Goal: Information Seeking & Learning: Learn about a topic

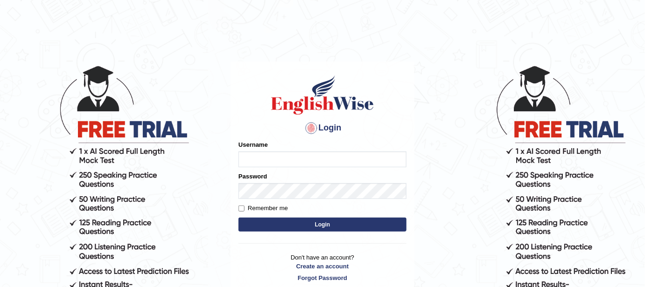
type input "FAridewala_123"
click at [306, 224] on button "Login" at bounding box center [322, 225] width 168 height 14
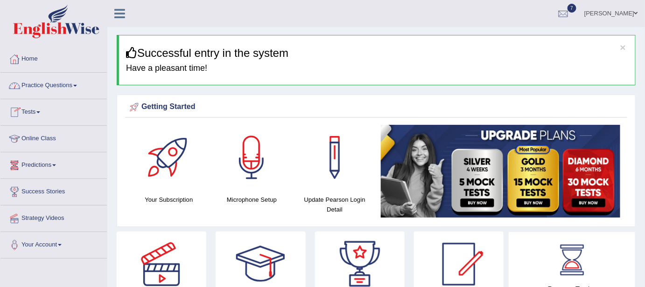
click at [67, 86] on link "Practice Questions" at bounding box center [53, 84] width 106 height 23
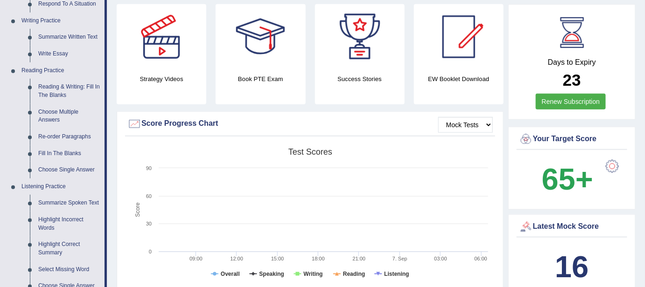
scroll to position [256, 0]
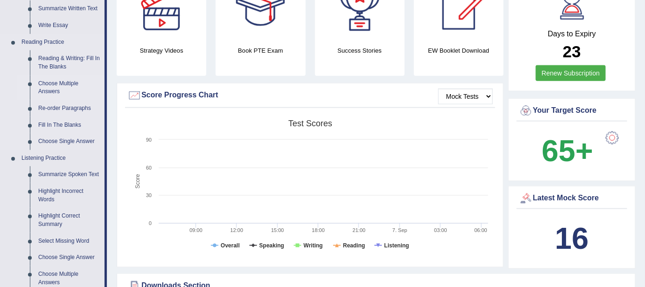
click at [53, 89] on link "Choose Multiple Answers" at bounding box center [69, 88] width 70 height 25
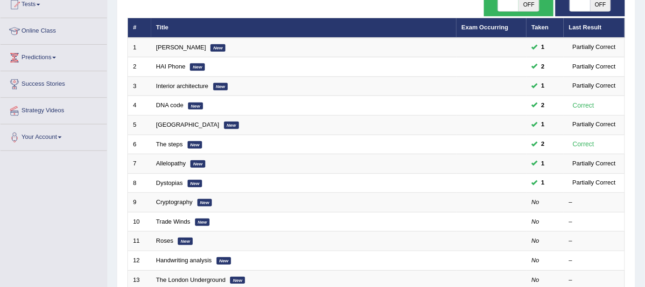
scroll to position [112, 0]
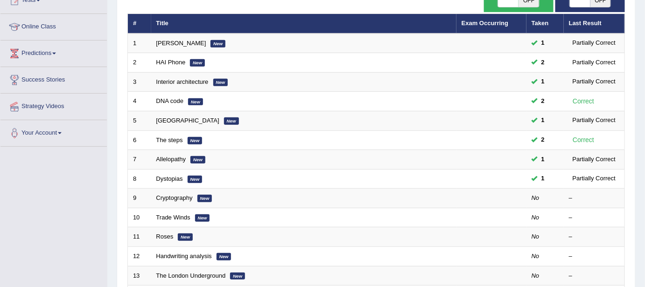
click at [595, 4] on span "OFF" at bounding box center [600, 0] width 21 height 13
checkbox input "true"
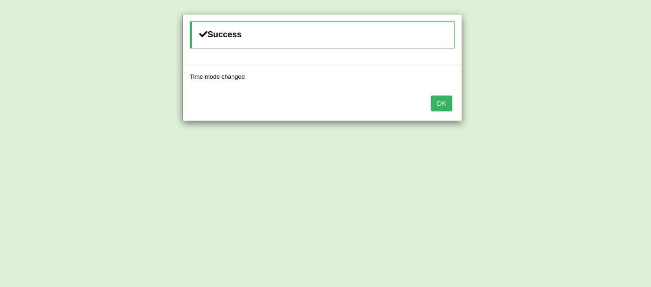
click at [443, 106] on button "OK" at bounding box center [441, 104] width 21 height 16
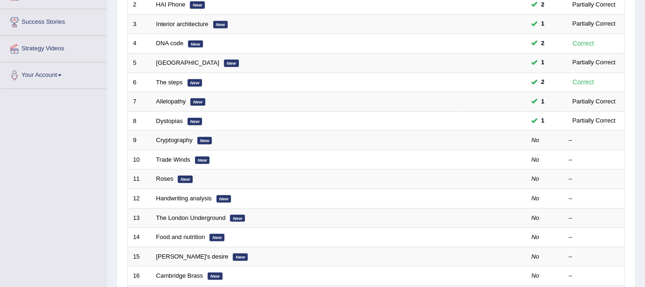
scroll to position [175, 0]
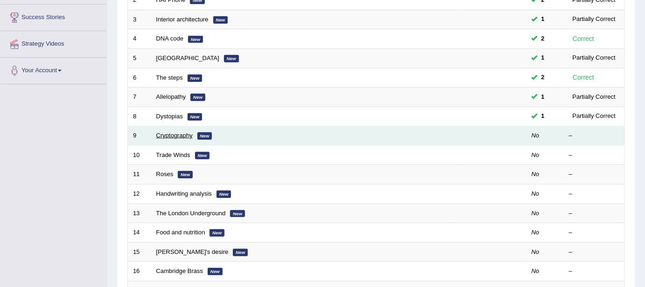
click at [171, 132] on link "Cryptography" at bounding box center [174, 135] width 36 height 7
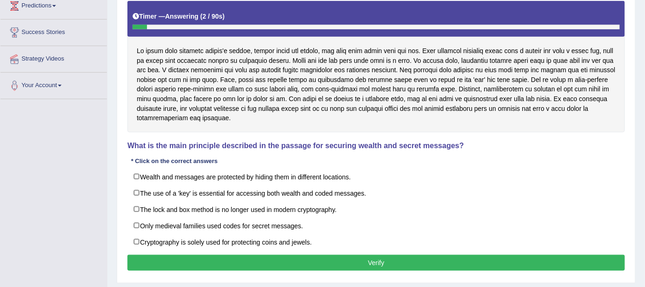
scroll to position [187, 0]
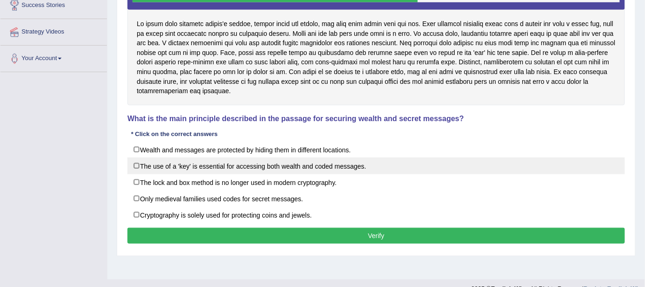
click at [138, 165] on label "The use of a 'key' is essential for accessing both wealth and coded messages." at bounding box center [375, 166] width 497 height 17
checkbox input "true"
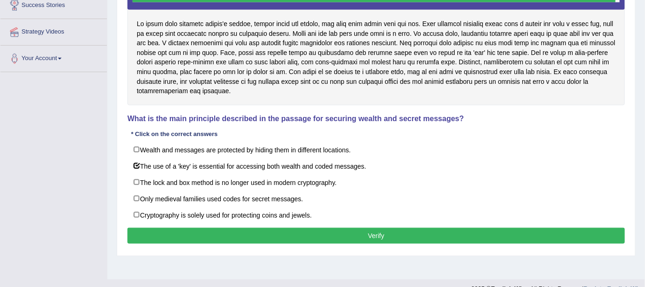
click at [209, 231] on button "Verify" at bounding box center [375, 236] width 497 height 16
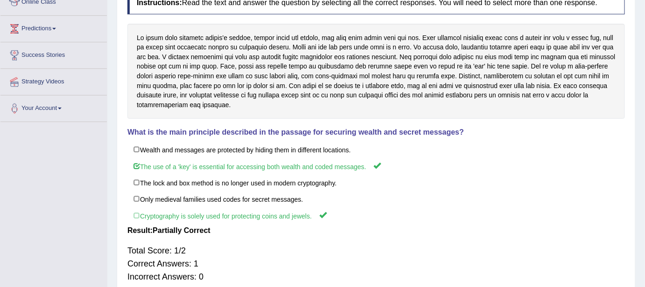
scroll to position [135, 0]
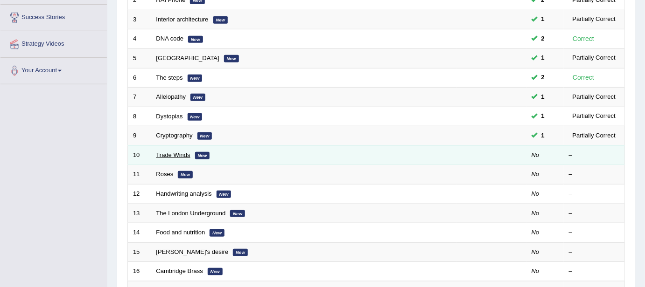
click at [172, 152] on link "Trade Winds" at bounding box center [173, 155] width 34 height 7
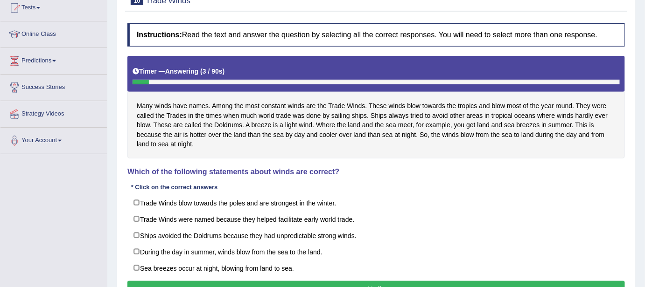
scroll to position [119, 0]
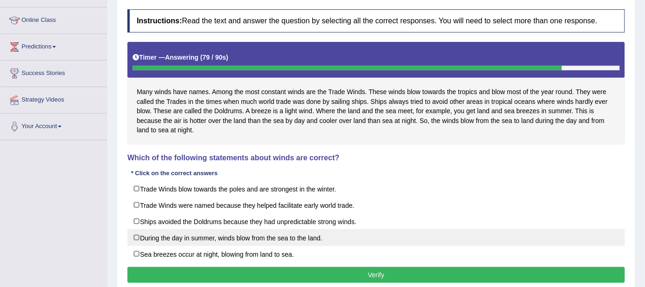
click at [137, 236] on label "During the day in summer, winds blow from the sea to the land." at bounding box center [375, 238] width 497 height 17
checkbox input "true"
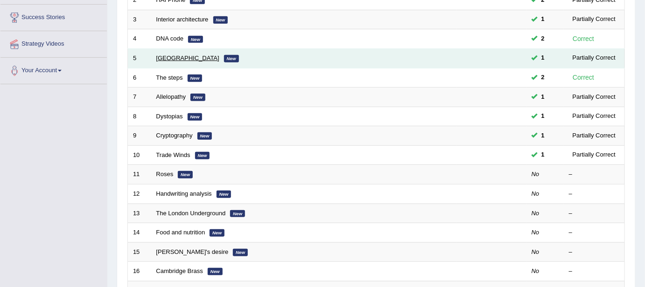
scroll to position [175, 0]
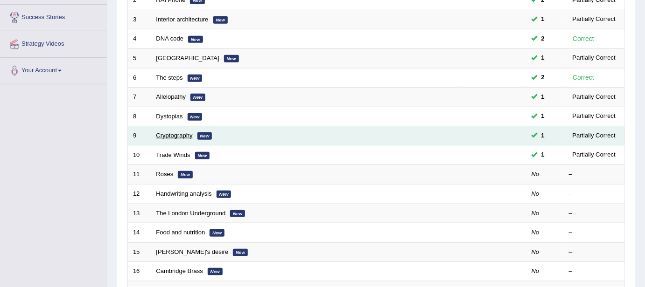
click at [176, 134] on link "Cryptography" at bounding box center [174, 135] width 36 height 7
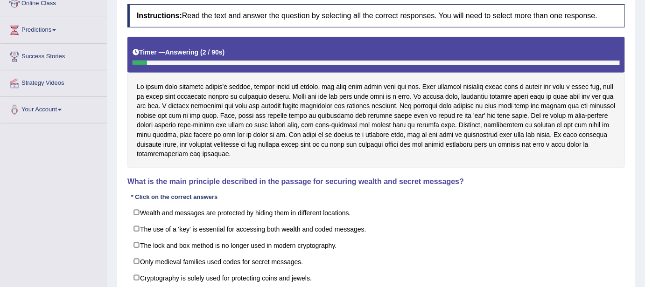
scroll to position [153, 0]
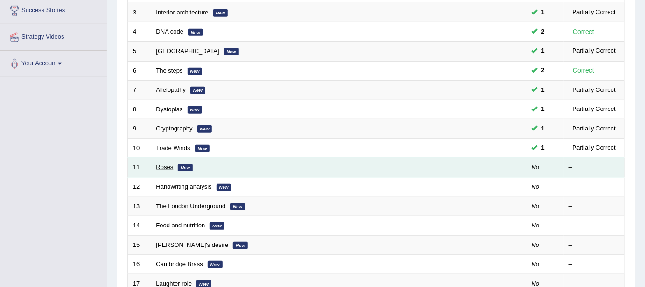
click at [164, 164] on link "Roses" at bounding box center [164, 167] width 17 height 7
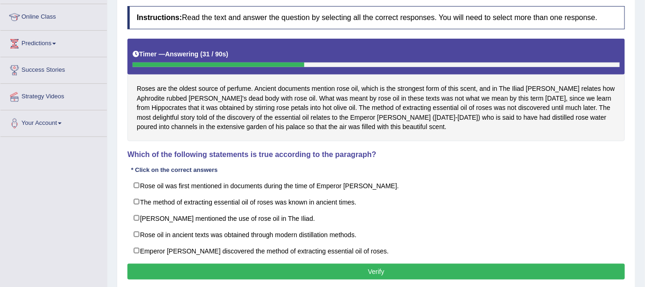
scroll to position [135, 0]
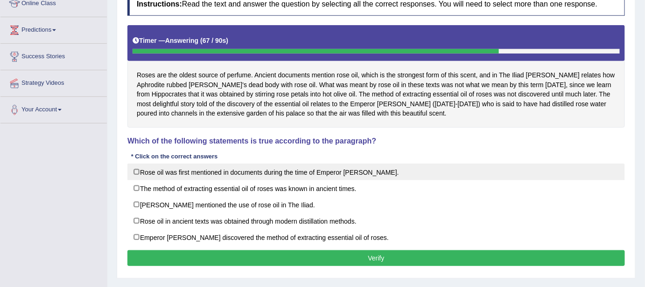
click at [140, 170] on label "Rose oil was first mentioned in documents during the time of Emperor Jihangir." at bounding box center [375, 172] width 497 height 17
checkbox input "true"
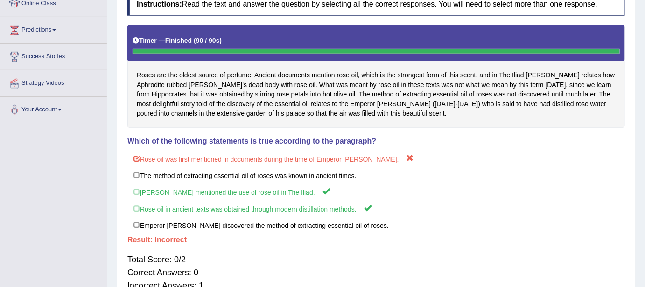
drag, startPoint x: 155, startPoint y: 197, endPoint x: 171, endPoint y: 123, distance: 75.3
click at [171, 123] on div "Instructions: Read the text and answer the question by selecting all the correc…" at bounding box center [376, 146] width 502 height 317
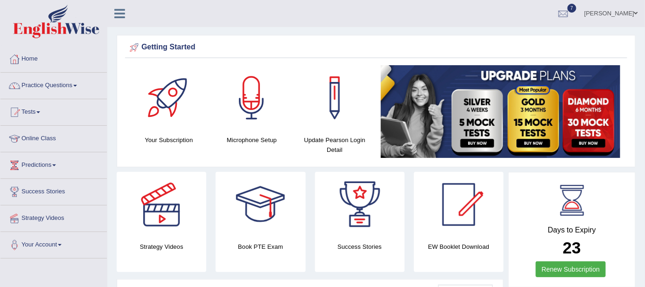
click at [47, 86] on link "Practice Questions" at bounding box center [53, 84] width 106 height 23
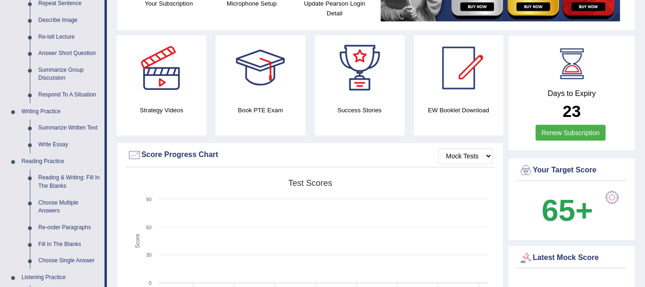
scroll to position [139, 0]
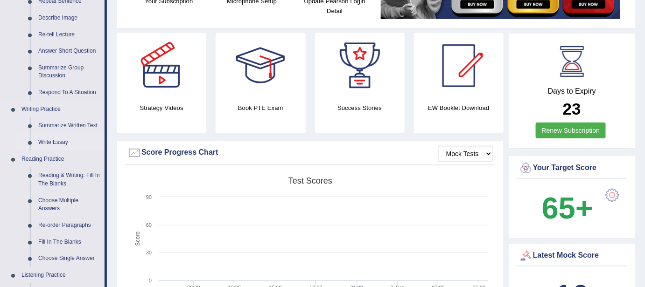
click at [55, 143] on link "Write Essay" at bounding box center [69, 142] width 70 height 17
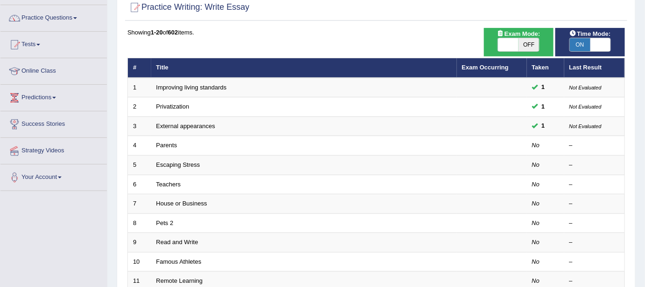
scroll to position [69, 0]
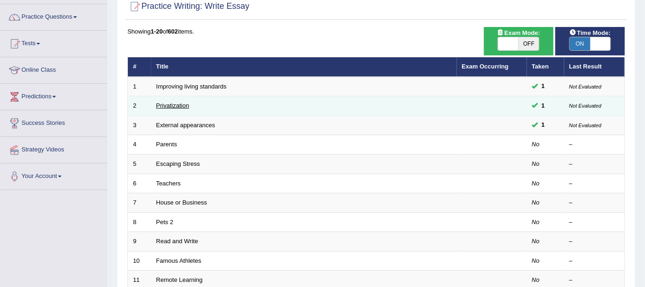
click at [171, 106] on link "Privatization" at bounding box center [172, 105] width 33 height 7
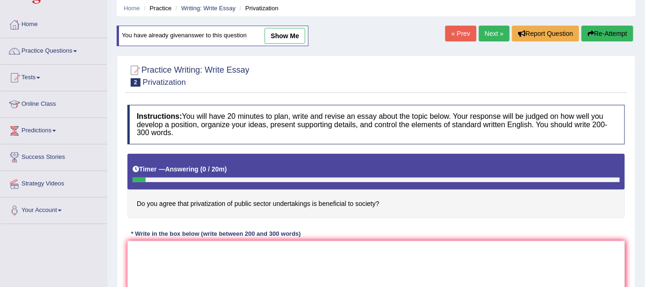
scroll to position [45, 0]
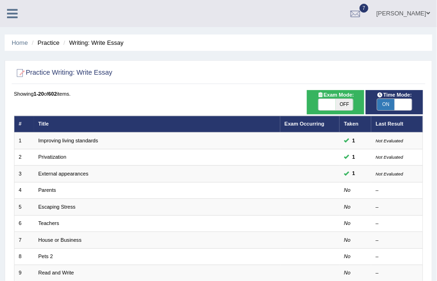
click at [47, 4] on div "[PERSON_NAME] Toggle navigation Username: FAridewala_123 Access Type: Online Su…" at bounding box center [218, 13] width 437 height 27
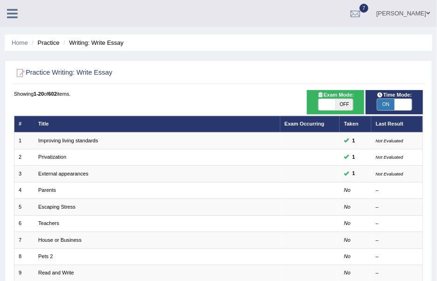
click at [47, 4] on div "[PERSON_NAME] Toggle navigation Username: FAridewala_123 Access Type: Online Su…" at bounding box center [218, 13] width 437 height 27
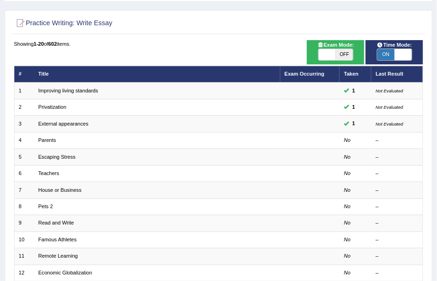
scroll to position [51, 0]
